Goal: Navigation & Orientation: Find specific page/section

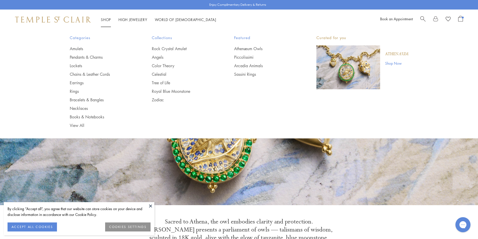
click at [68, 83] on div "Categories Amulets Pendants & Charms Lockets Chains & Leather Cords Earrings Ri…" at bounding box center [239, 82] width 364 height 104
click at [75, 83] on link "Earrings" at bounding box center [101, 83] width 62 height 6
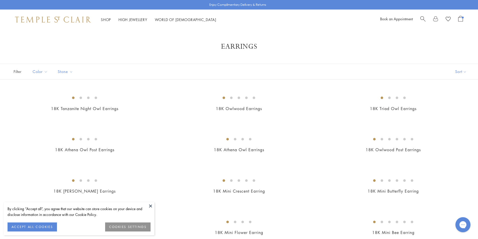
click at [152, 204] on button at bounding box center [151, 206] width 8 height 8
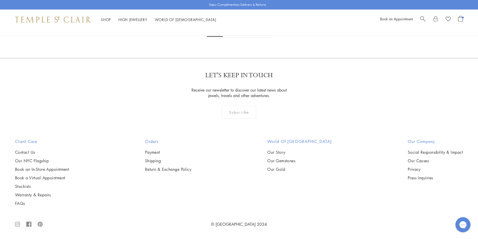
scroll to position [3184, 0]
click at [233, 38] on link "2" at bounding box center [231, 31] width 17 height 14
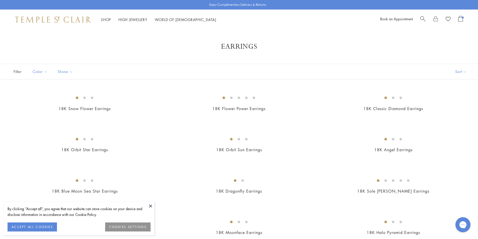
click at [151, 204] on button at bounding box center [151, 206] width 8 height 8
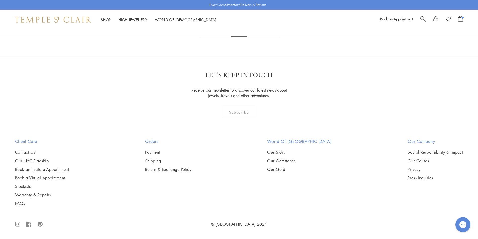
scroll to position [2933, 0]
click at [252, 38] on link "3" at bounding box center [255, 31] width 17 height 14
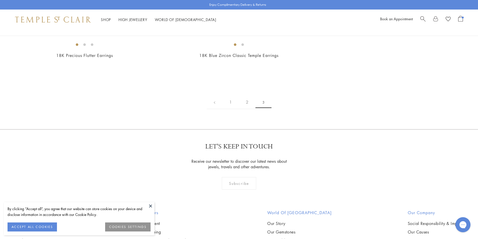
scroll to position [100, 0]
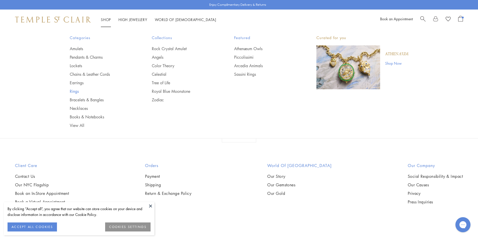
click at [74, 91] on link "Rings" at bounding box center [101, 91] width 62 height 6
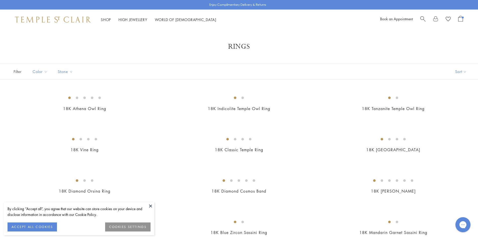
click at [150, 204] on button at bounding box center [151, 206] width 8 height 8
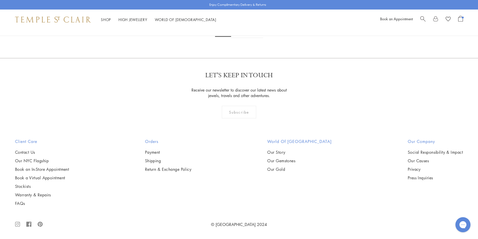
scroll to position [2812, 0]
click at [238, 38] on link "2" at bounding box center [239, 31] width 17 height 14
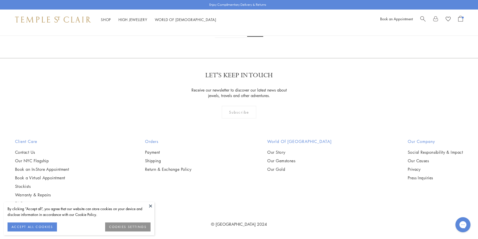
scroll to position [301, 0]
click at [146, 205] on div "By clicking “Accept all”, you agree that our website can store cookies on your …" at bounding box center [79, 218] width 150 height 33
click at [152, 204] on button at bounding box center [151, 206] width 8 height 8
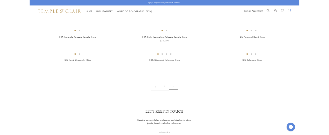
scroll to position [0, 0]
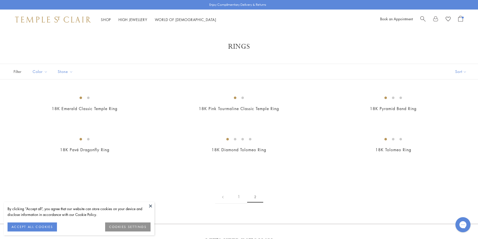
click at [152, 207] on button at bounding box center [151, 206] width 8 height 8
